Goal: Task Accomplishment & Management: Manage account settings

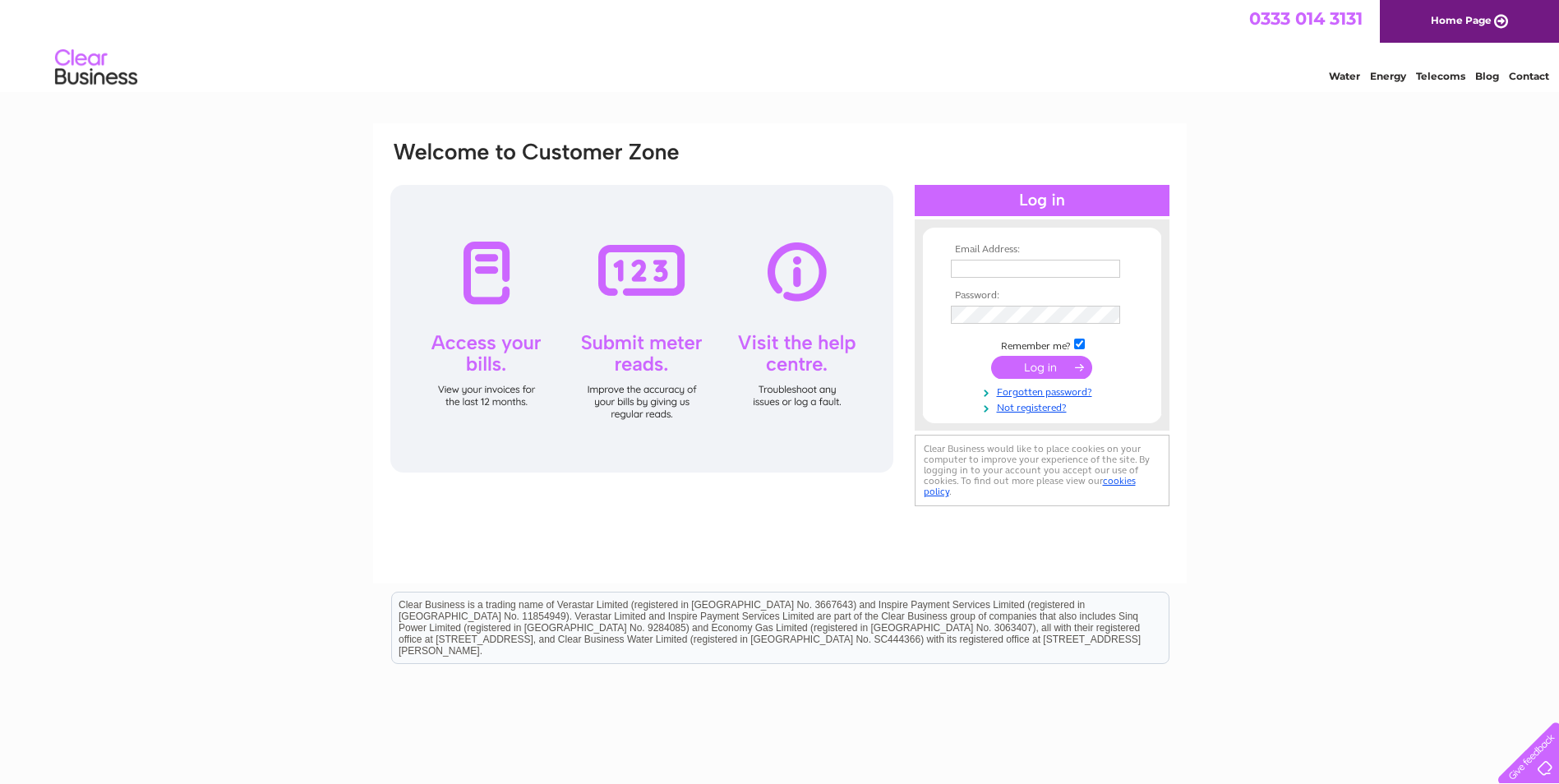
type input "cathysutherland@watsonburnett.com"
click at [1017, 353] on td at bounding box center [1042, 367] width 191 height 31
click at [1009, 366] on input "submit" at bounding box center [1041, 367] width 101 height 23
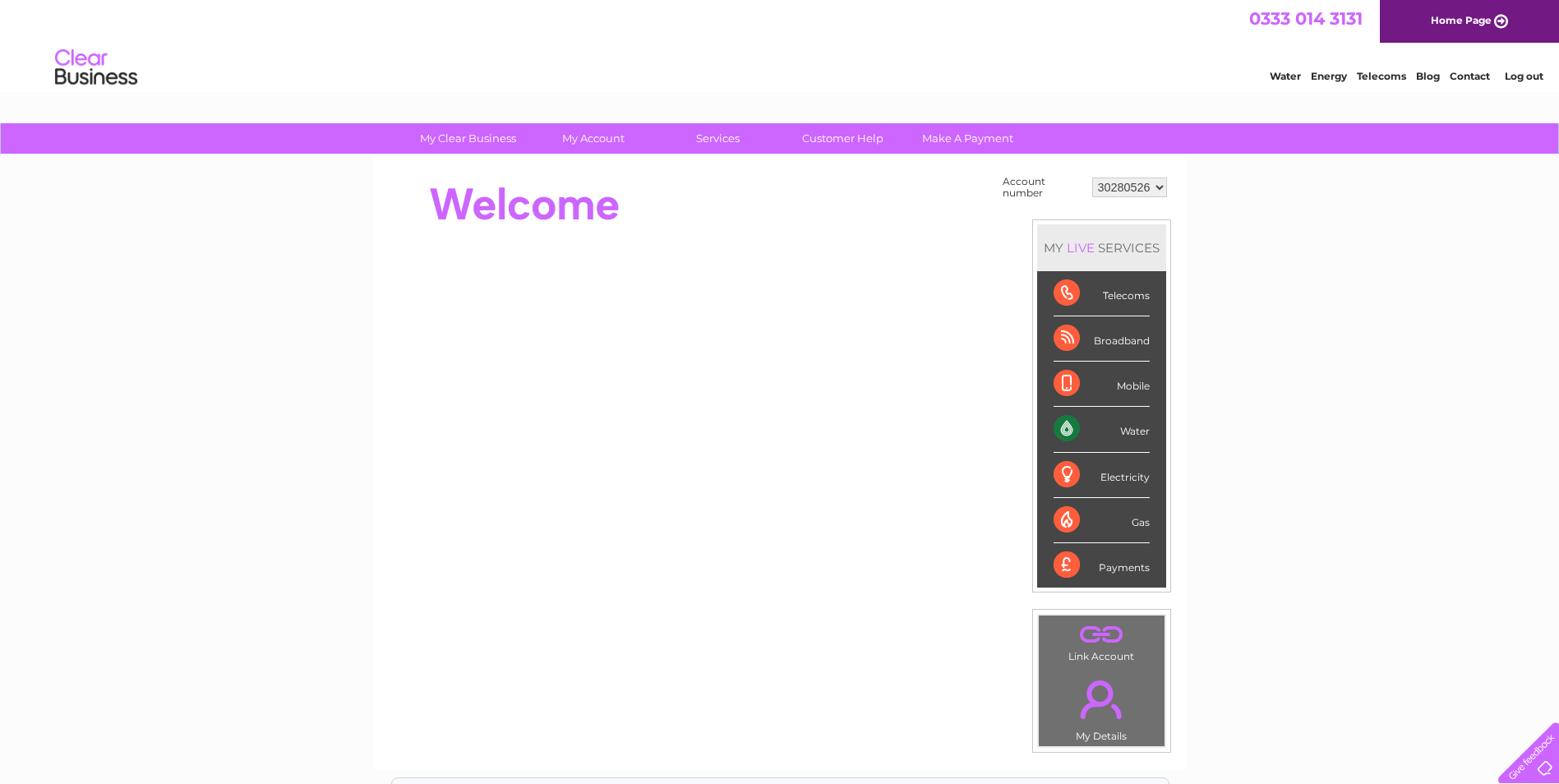
click at [1079, 362] on div "Mobile" at bounding box center [1101, 384] width 96 height 45
click at [1088, 425] on div "Water" at bounding box center [1101, 429] width 96 height 45
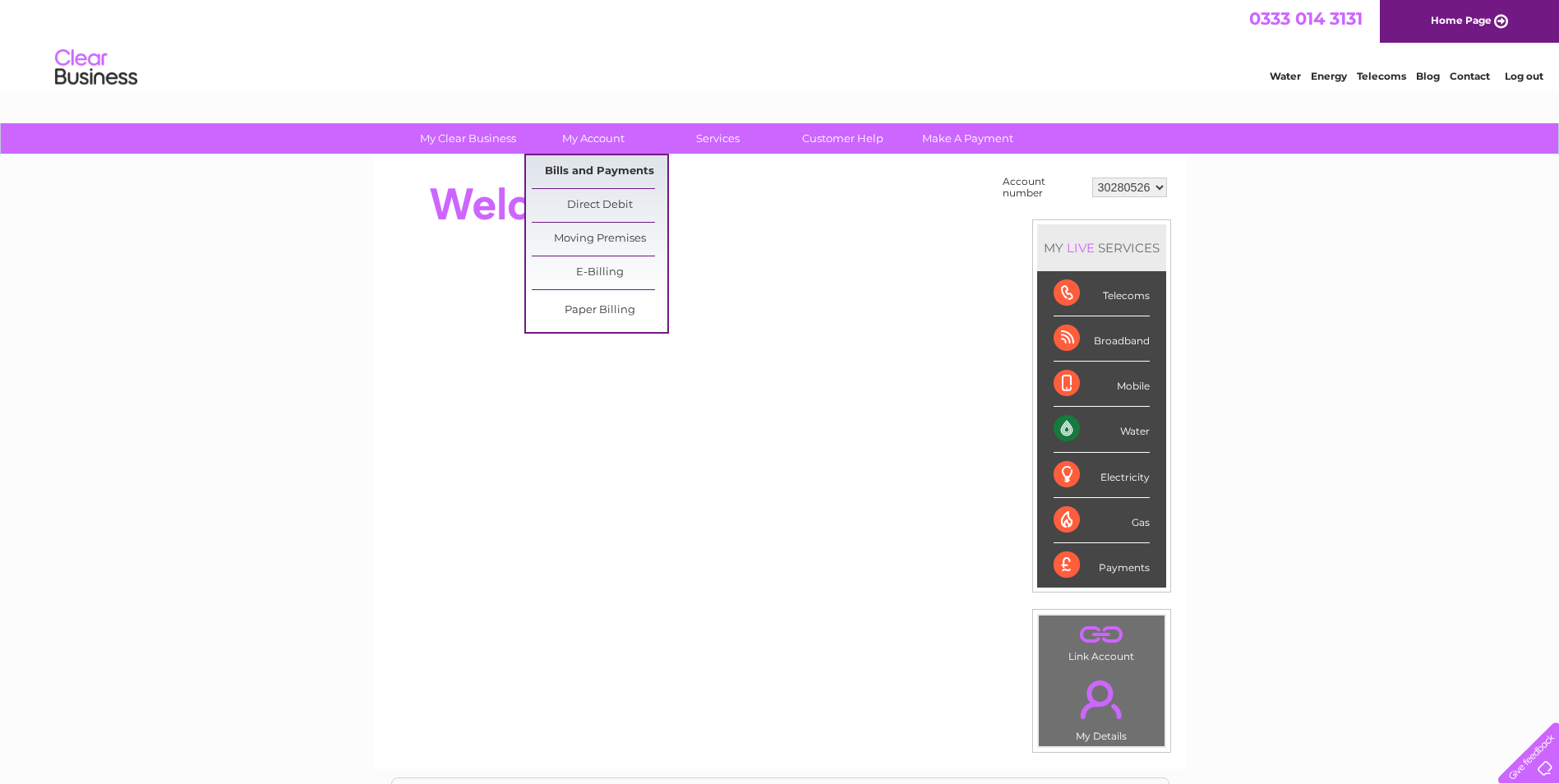
click at [615, 161] on link "Bills and Payments" at bounding box center [599, 171] width 136 height 32
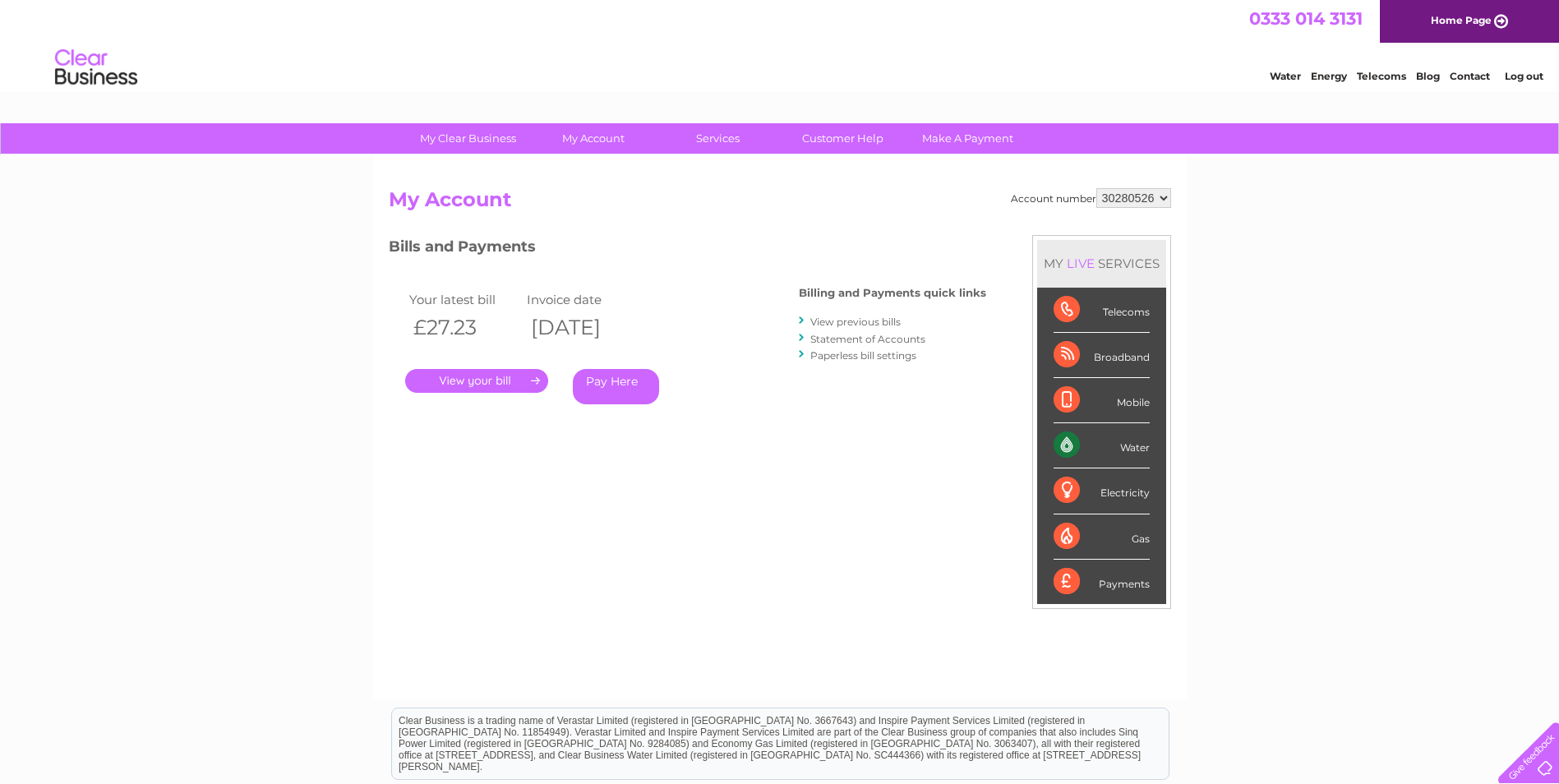
click at [497, 381] on link "." at bounding box center [477, 381] width 143 height 24
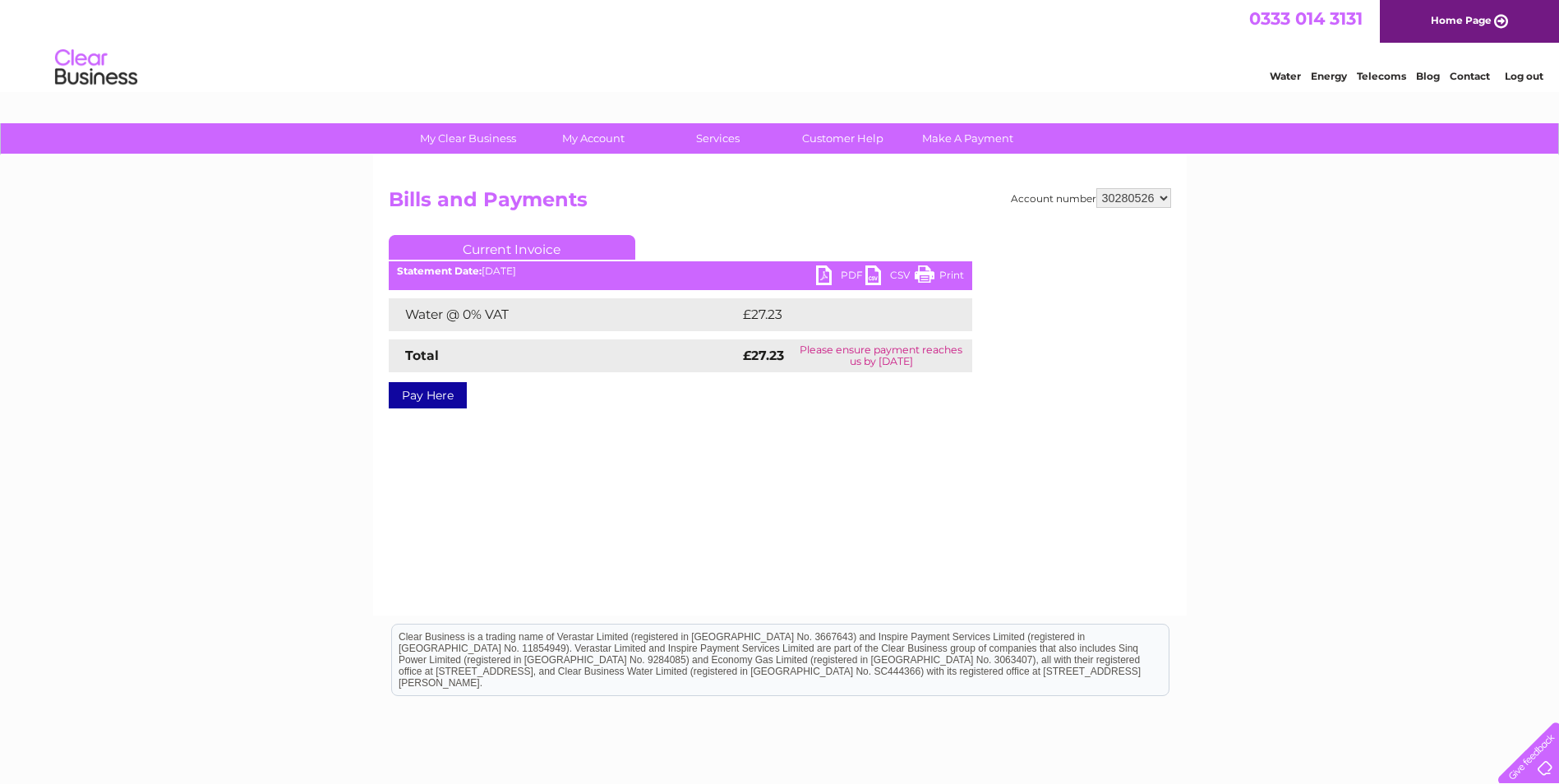
click at [819, 275] on link "PDF" at bounding box center [840, 277] width 49 height 24
click at [1523, 77] on link "Log out" at bounding box center [1524, 76] width 38 height 12
